Goal: Information Seeking & Learning: Learn about a topic

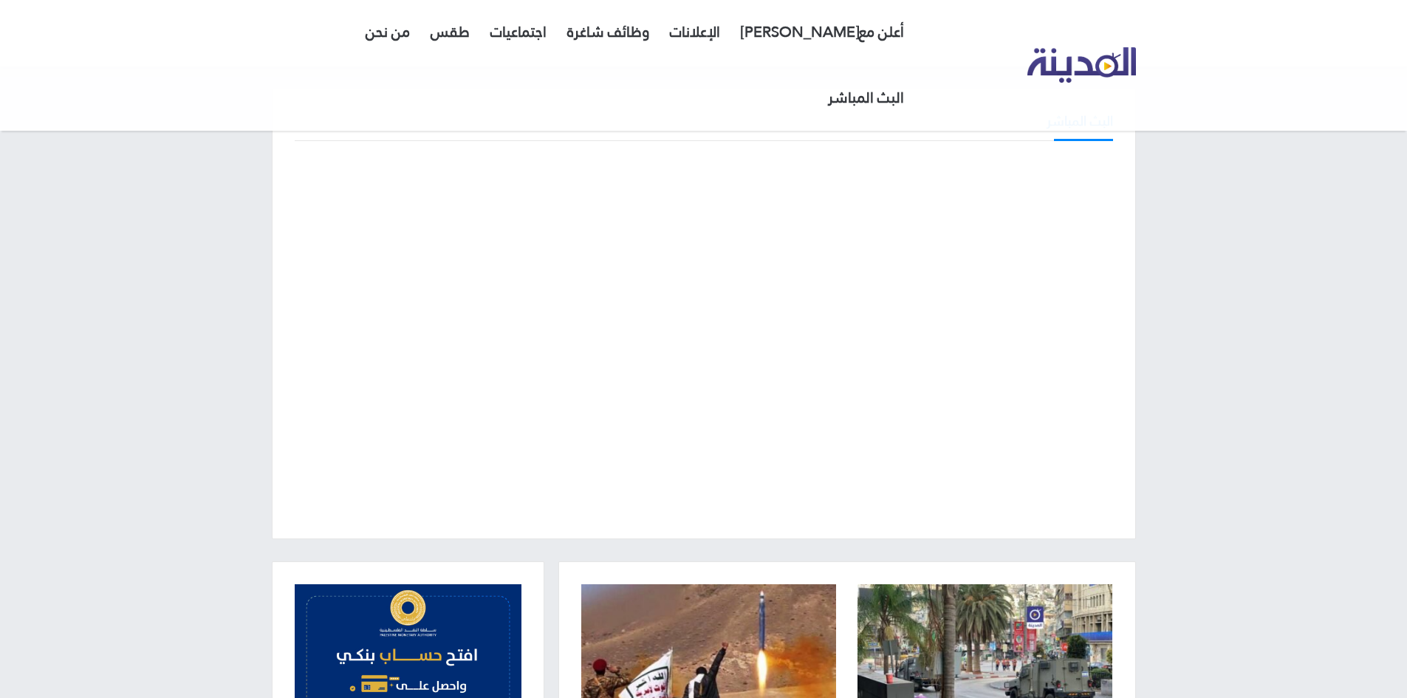
scroll to position [30, 0]
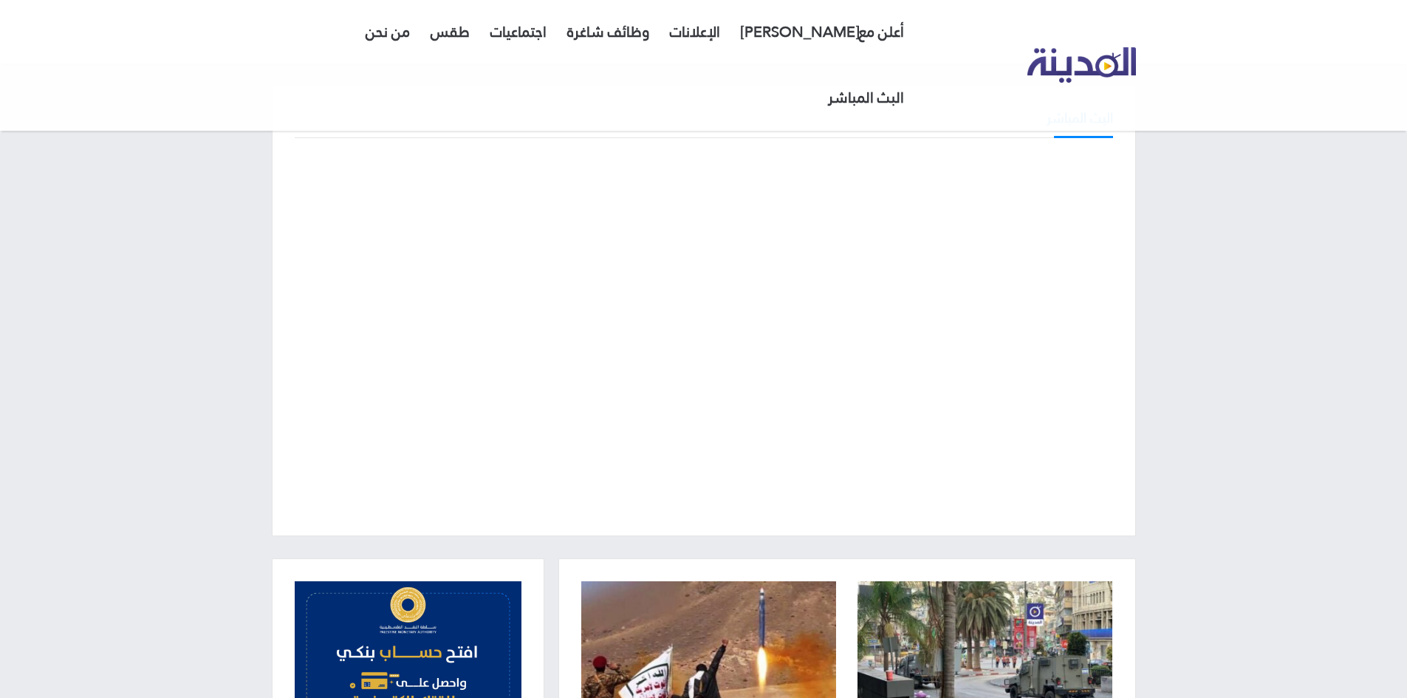
click at [964, 103] on div "البث المباشر" at bounding box center [704, 311] width 864 height 451
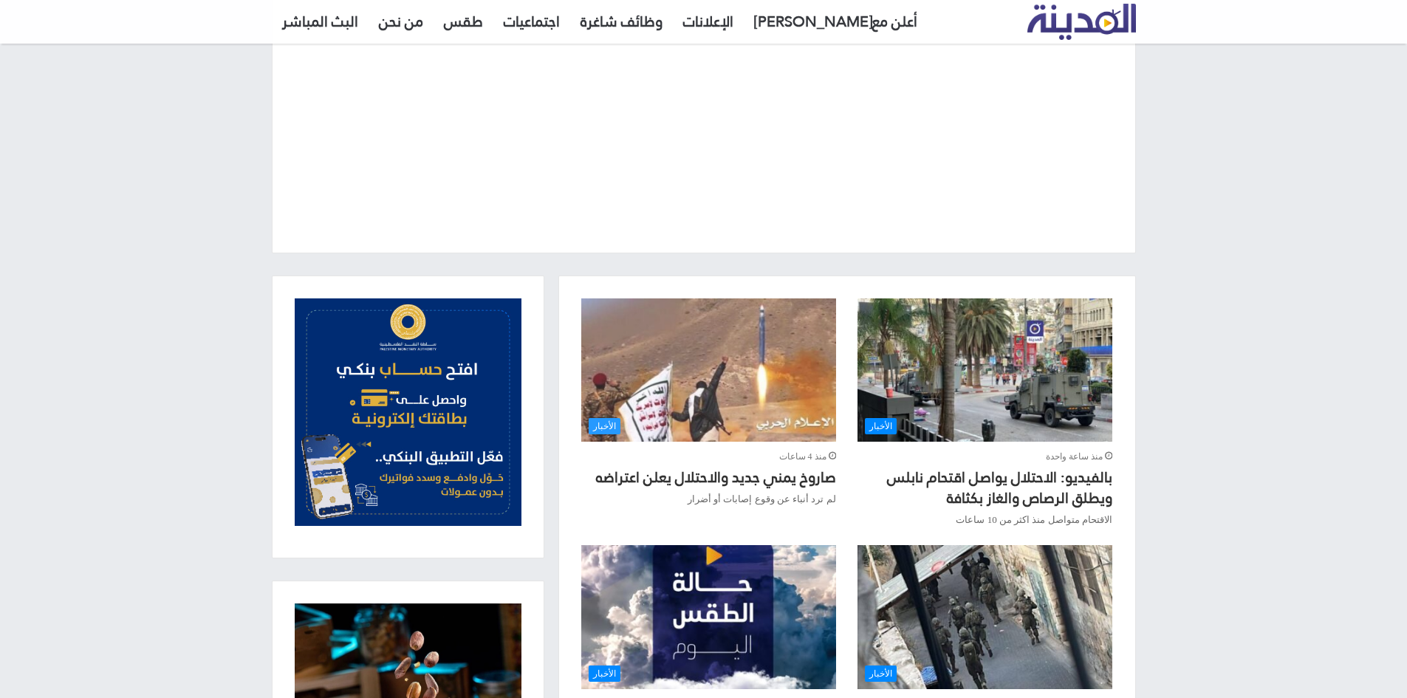
scroll to position [325, 0]
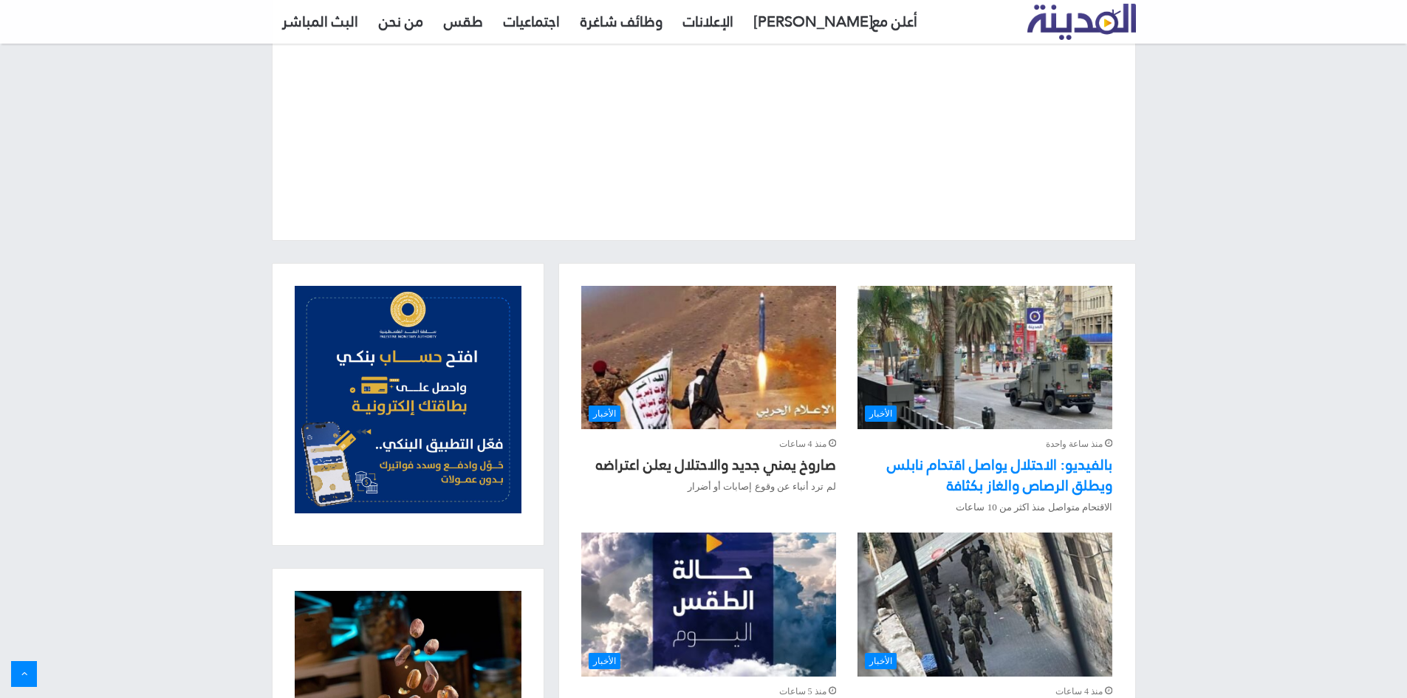
click at [984, 456] on link "بالفيديو: الاحتلال يواصل اقتحام نابلس ويطلق الرصاص والغاز بكثافة" at bounding box center [999, 475] width 225 height 49
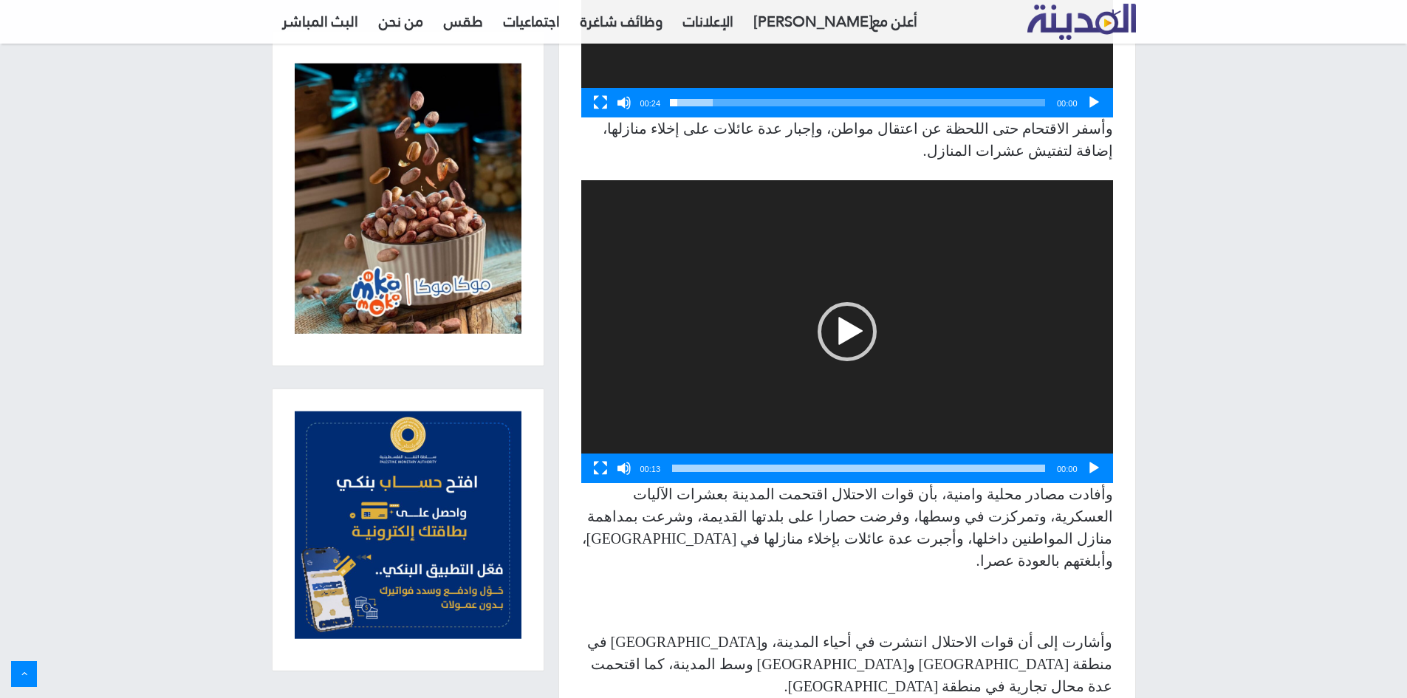
scroll to position [1256, 0]
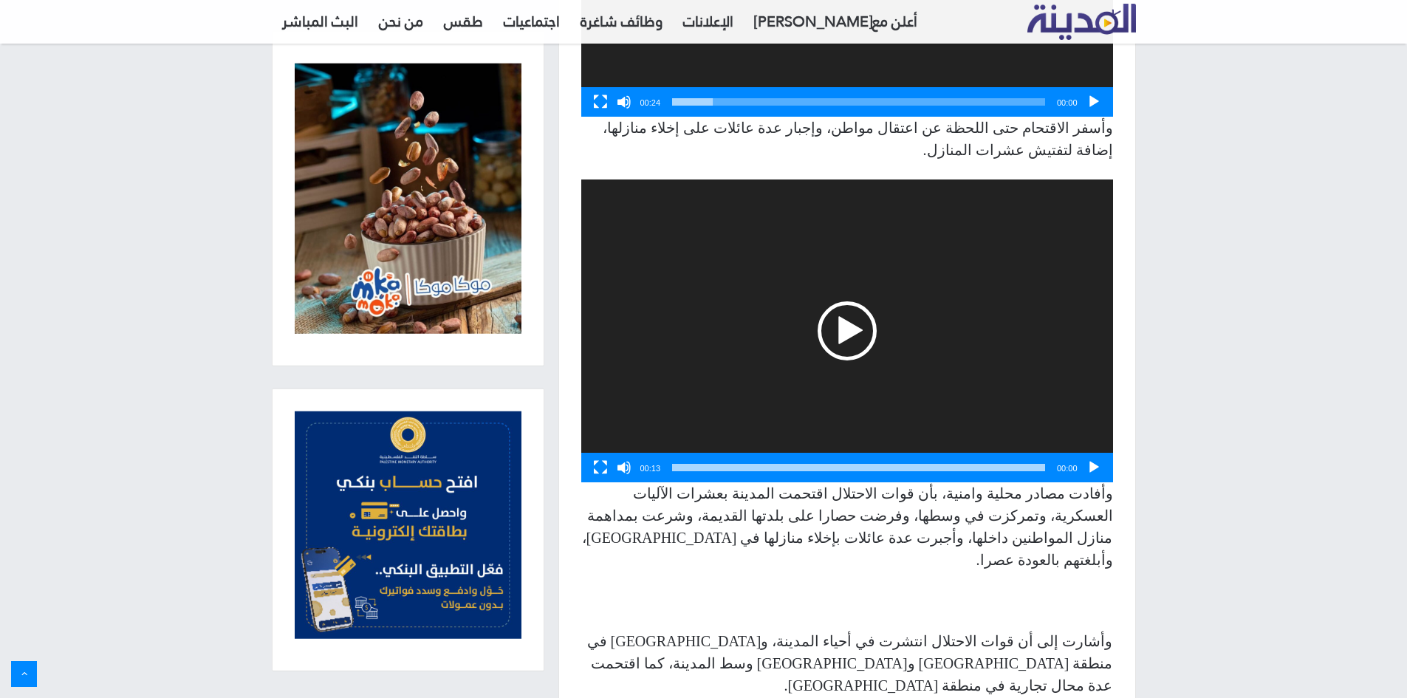
click at [839, 306] on div "تشغيل" at bounding box center [847, 330] width 59 height 59
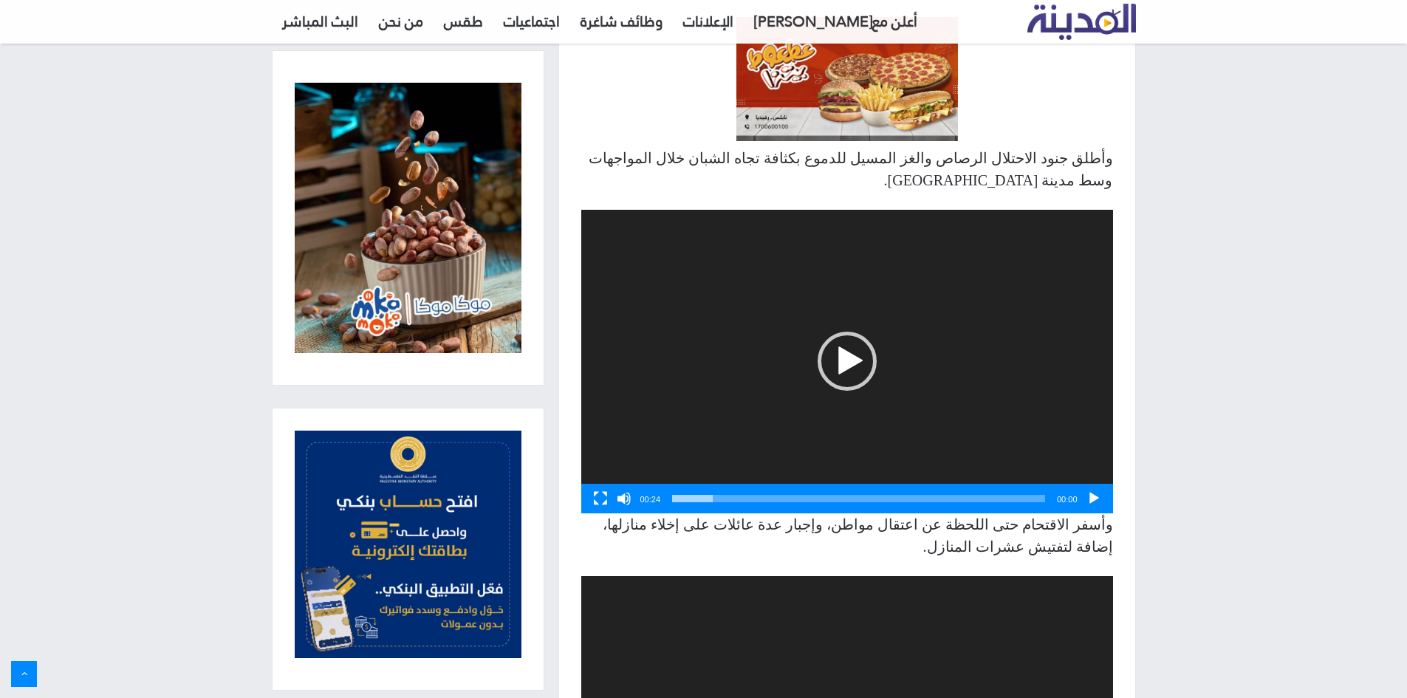
scroll to position [812, 0]
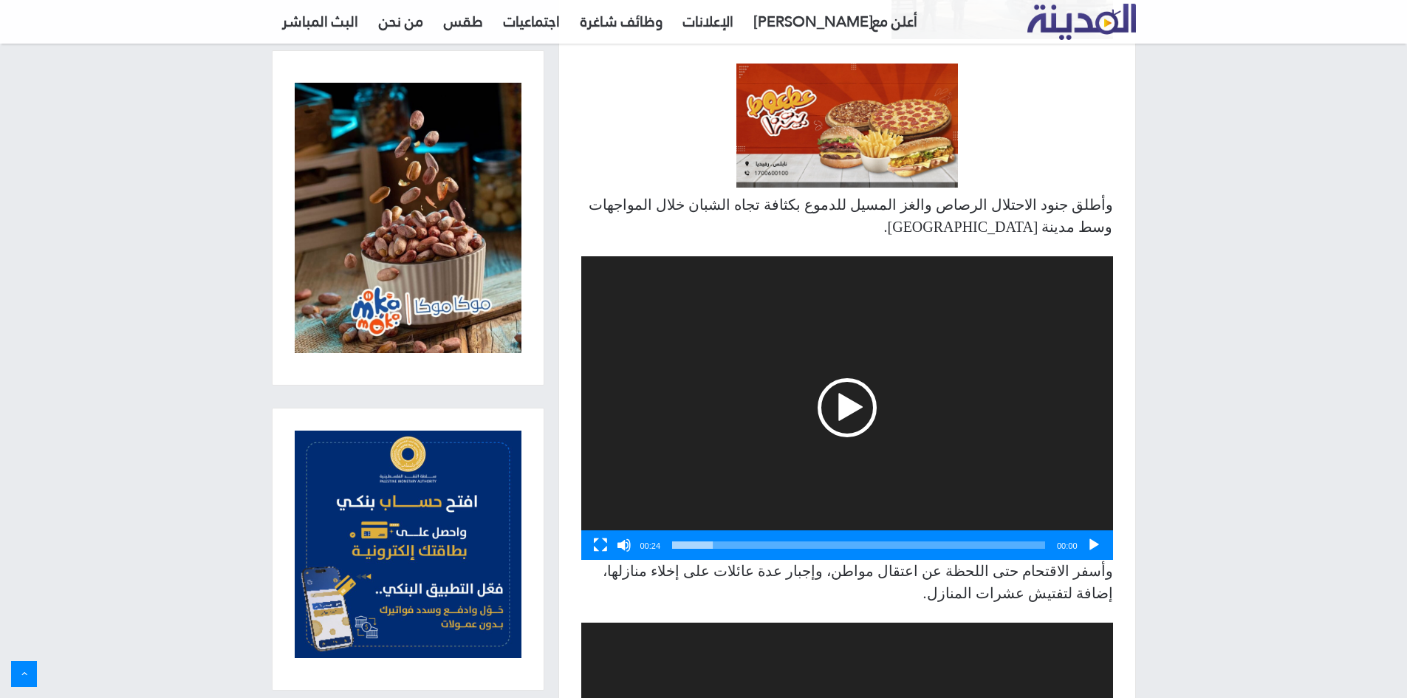
click at [852, 380] on div "تشغيل" at bounding box center [847, 407] width 59 height 59
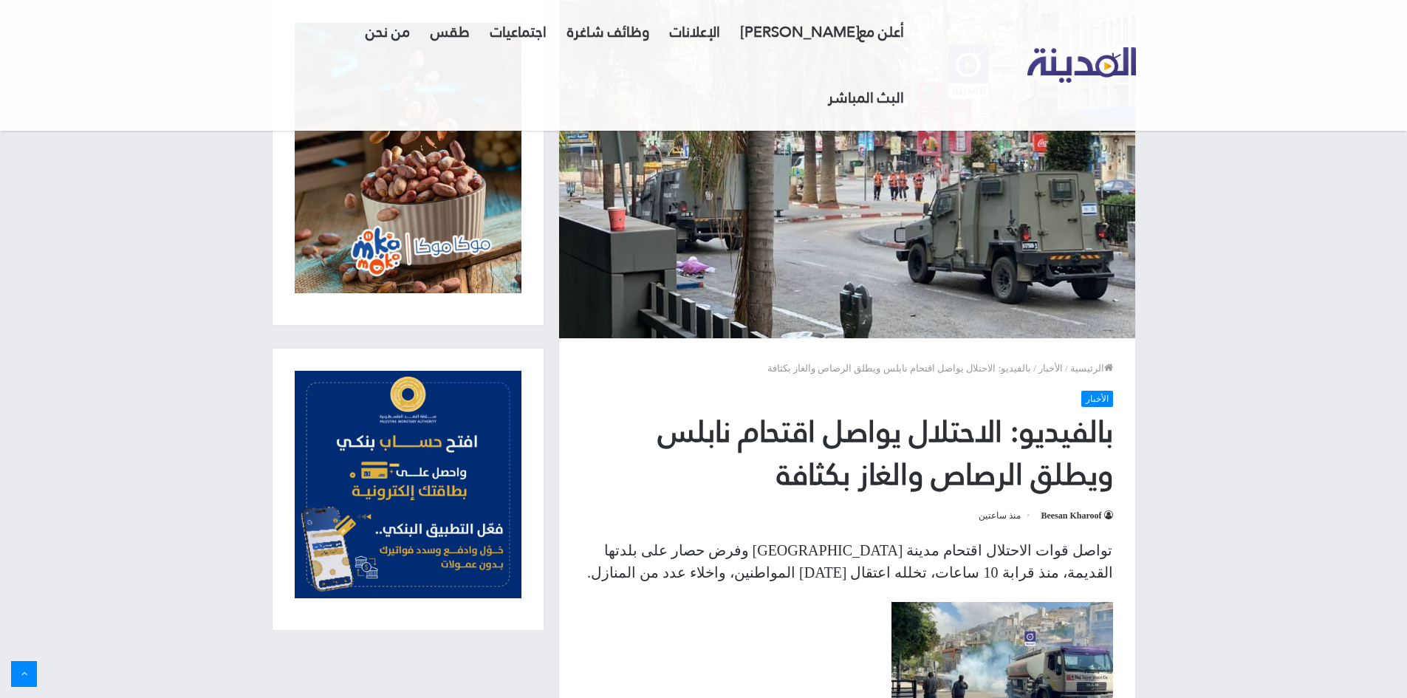
scroll to position [0, 0]
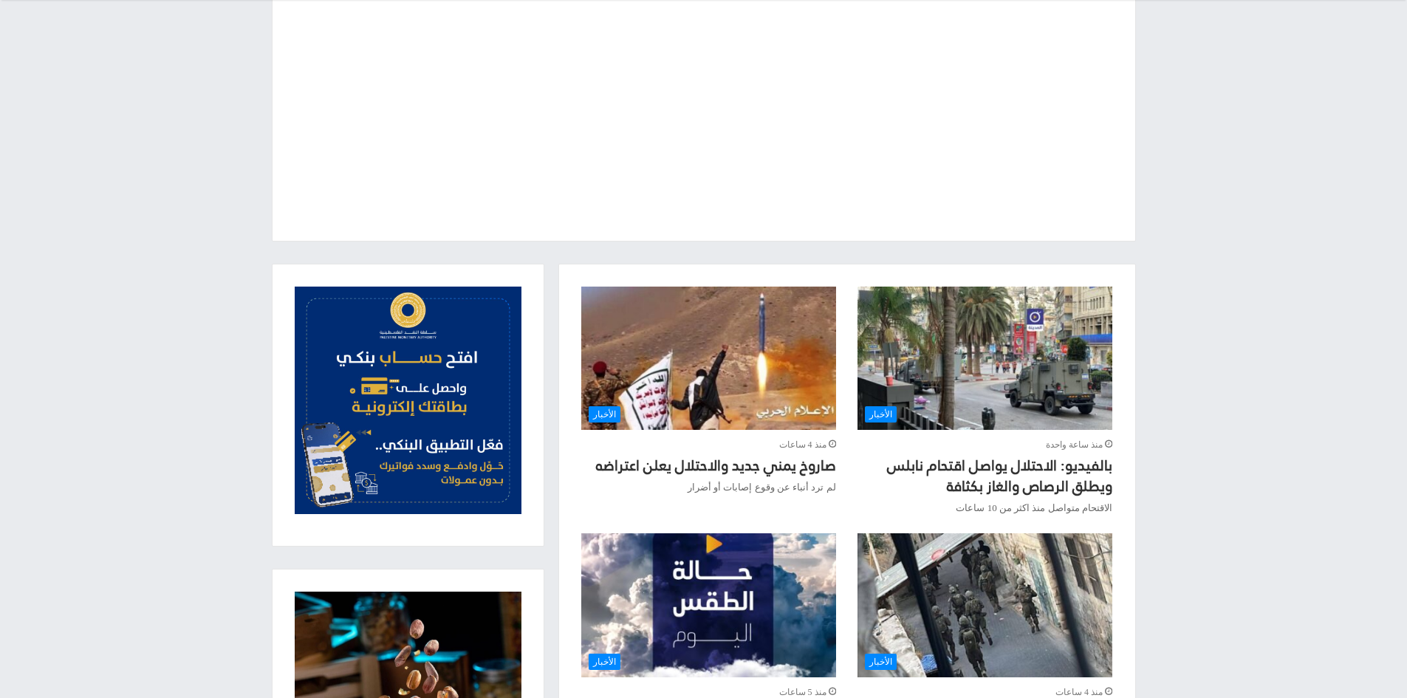
scroll to position [325, 0]
